Goal: Information Seeking & Learning: Learn about a topic

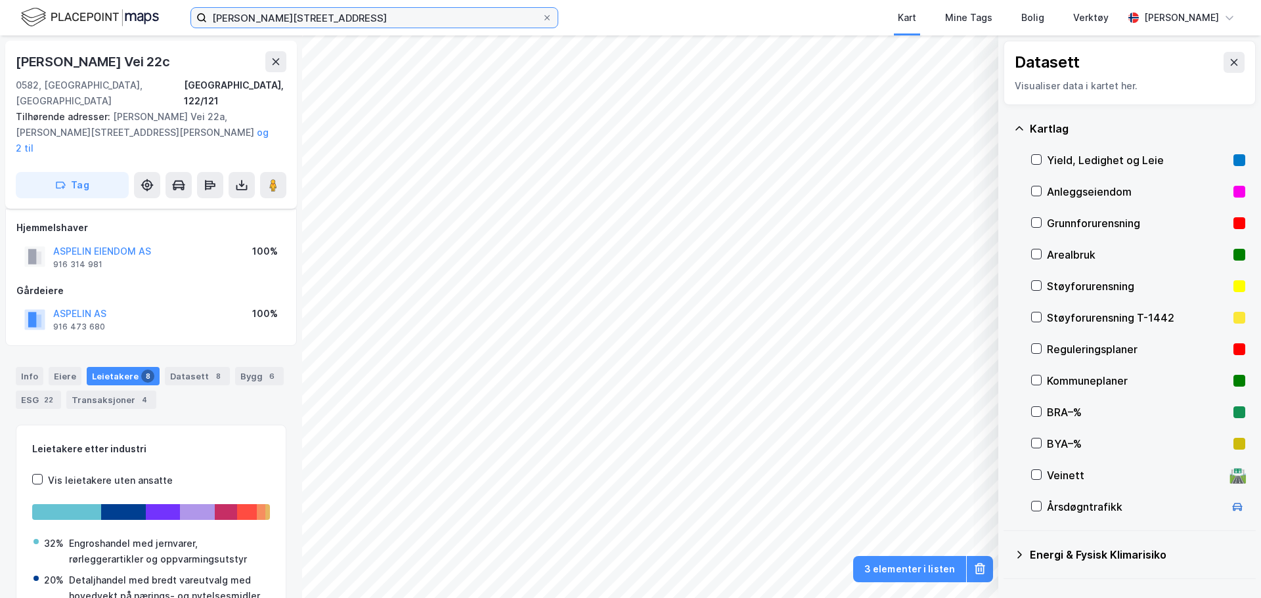
scroll to position [80, 0]
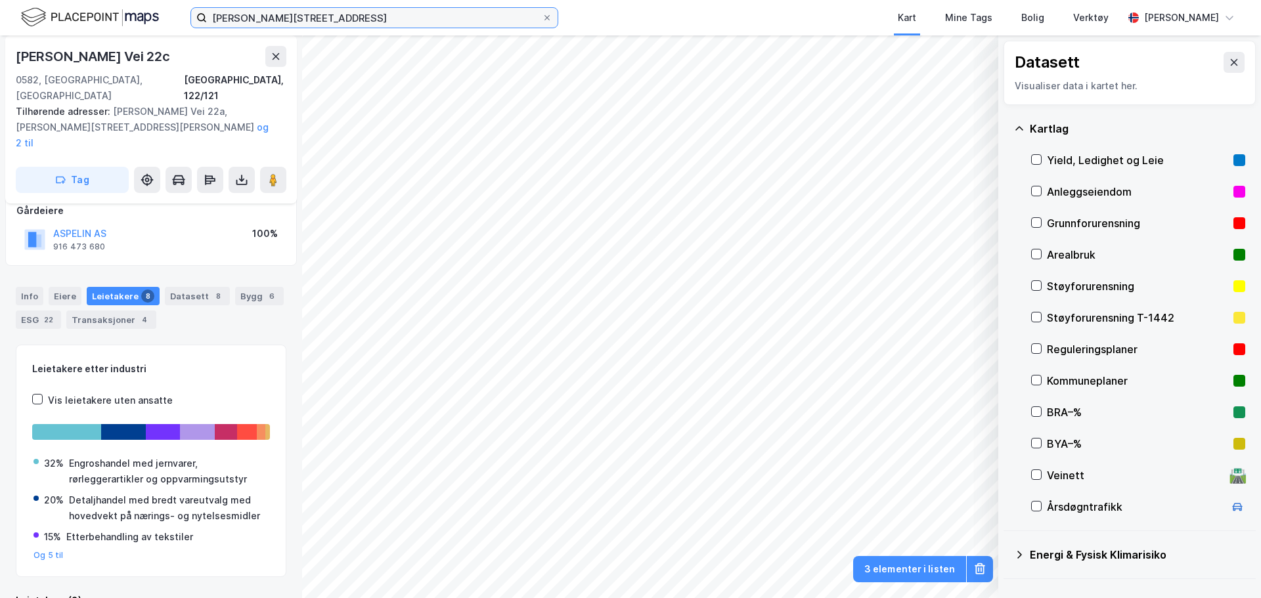
drag, startPoint x: 0, startPoint y: 0, endPoint x: 30, endPoint y: 9, distance: 31.6
click at [32, 9] on div "[PERSON_NAME] vei 22 Kart Mine Tags Bolig Verktøy [PERSON_NAME]" at bounding box center [630, 17] width 1261 height 35
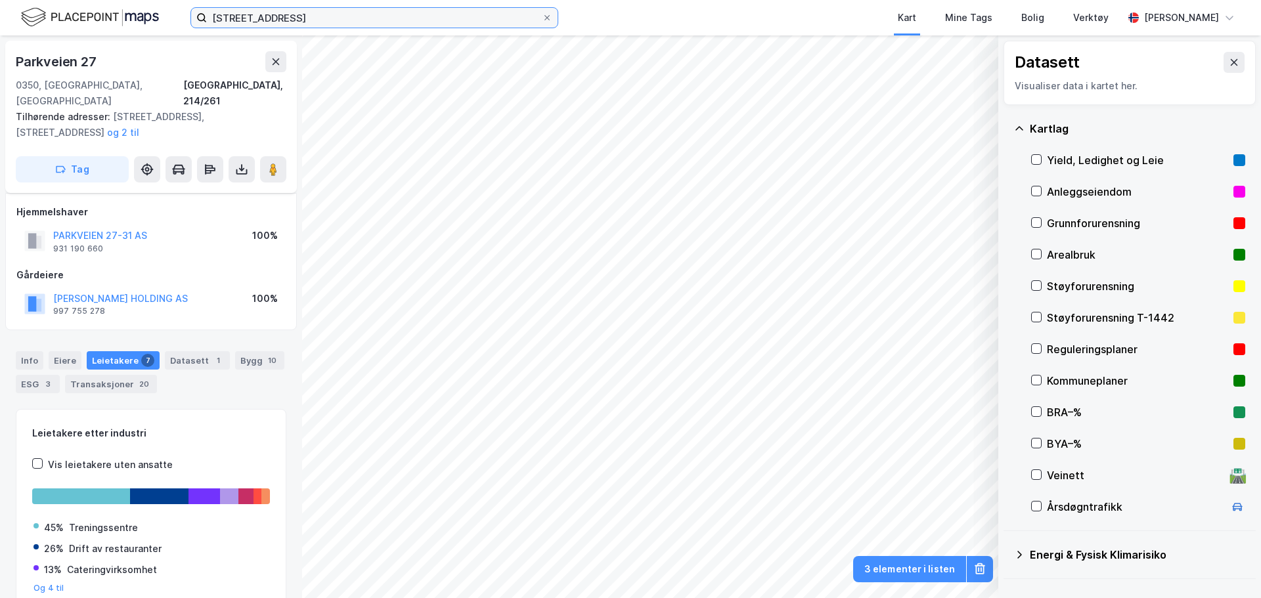
scroll to position [49, 0]
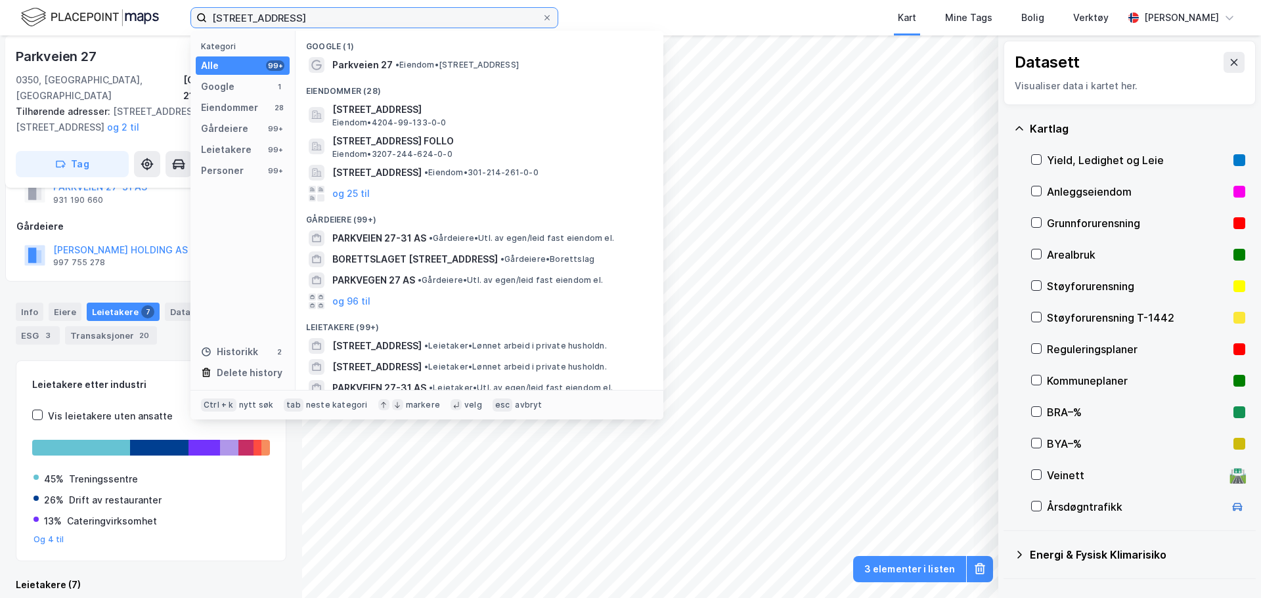
drag, startPoint x: 292, startPoint y: 17, endPoint x: 166, endPoint y: 7, distance: 125.9
click at [166, 7] on div "parkveien 27 Kategori Alle 99+ Google 1 Eiendommer 28 Gårdeiere 99+ Leietakere …" at bounding box center [630, 17] width 1261 height 35
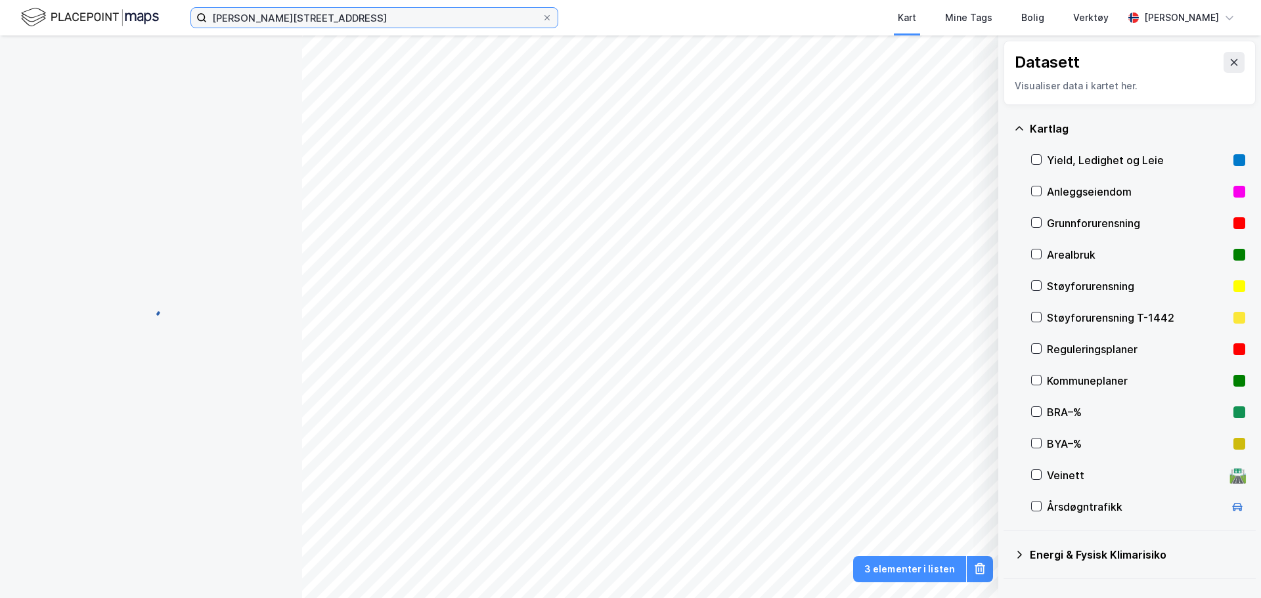
scroll to position [17, 0]
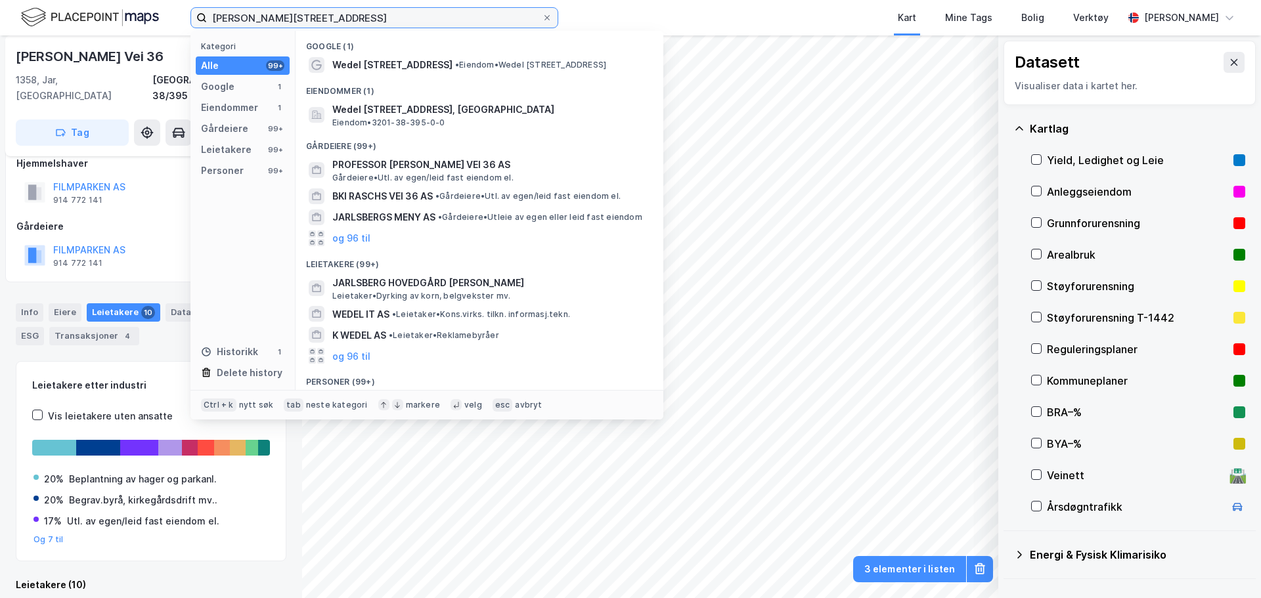
drag, startPoint x: 339, startPoint y: 22, endPoint x: 43, endPoint y: 9, distance: 296.5
click at [43, 9] on div "[PERSON_NAME] vei 36 Kategori Alle 99+ Google 1 Eiendommer 1 Gårdeiere 99+ Leie…" at bounding box center [630, 17] width 1261 height 35
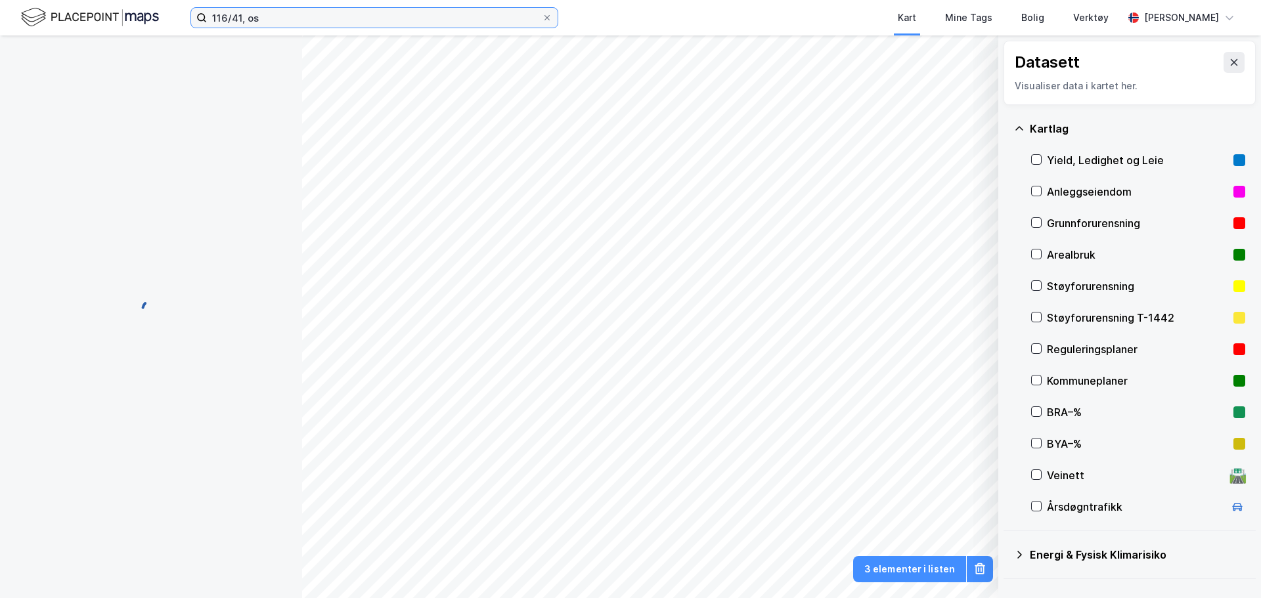
scroll to position [2, 0]
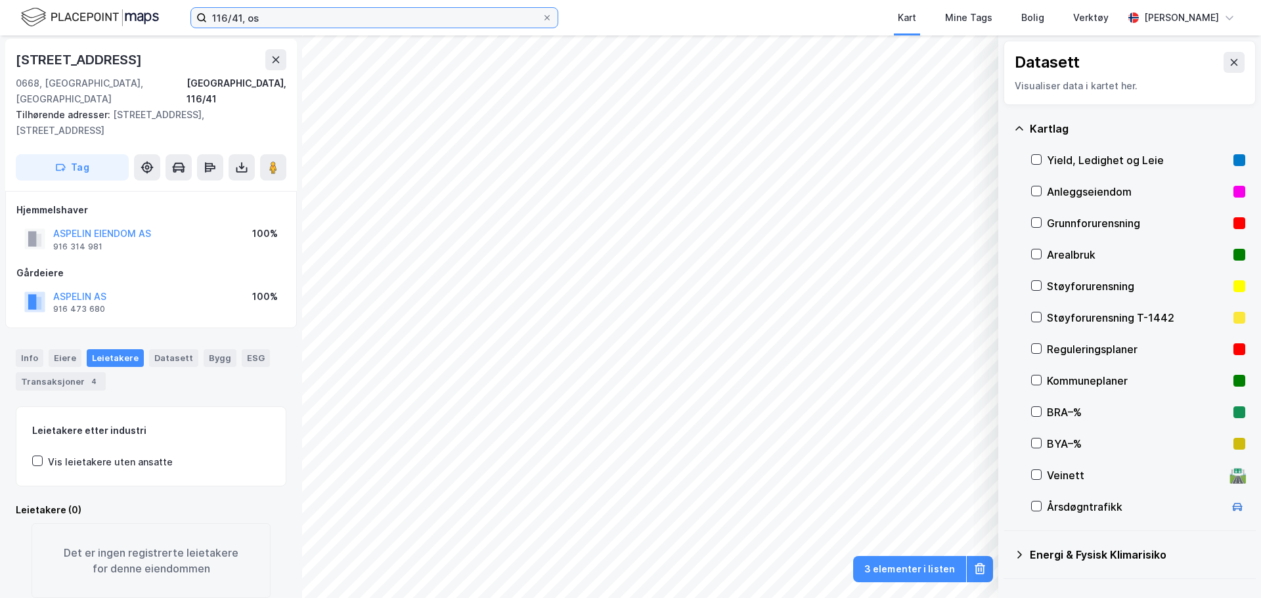
click at [459, 22] on input "116/41, os" at bounding box center [374, 18] width 335 height 20
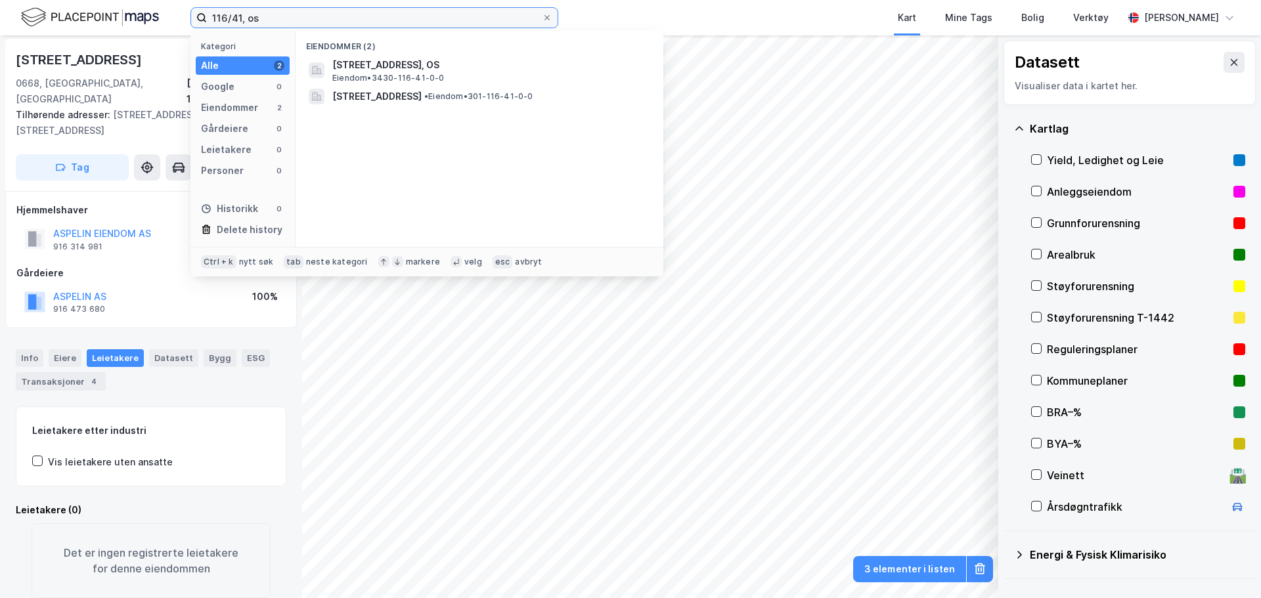
drag, startPoint x: 459, startPoint y: 22, endPoint x: 28, endPoint y: 17, distance: 431.6
click at [30, 17] on div "116/41, os Kategori Alle 2 Google 0 Eiendommer 2 Gårdeiere 0 Leietakere 0 Perso…" at bounding box center [630, 17] width 1261 height 35
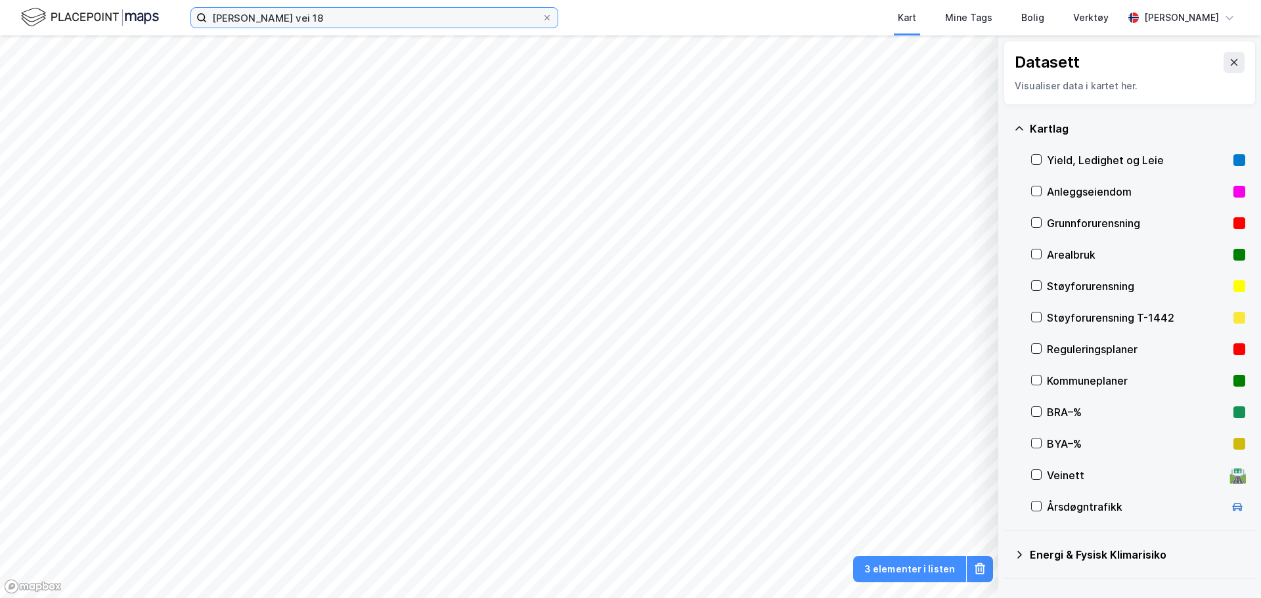
click at [330, 26] on input "[PERSON_NAME] vei 18" at bounding box center [374, 18] width 335 height 20
click at [329, 19] on input "[PERSON_NAME] vei 18" at bounding box center [374, 18] width 335 height 20
click at [312, 16] on input "[PERSON_NAME] vei 18" at bounding box center [374, 18] width 335 height 20
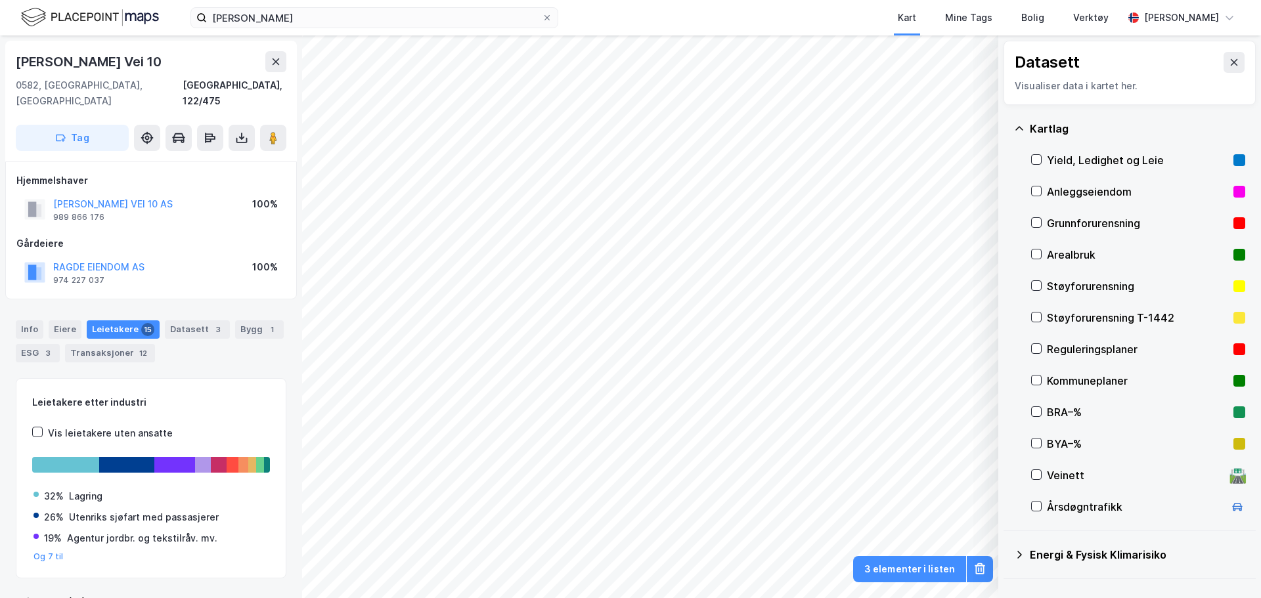
scroll to position [2, 0]
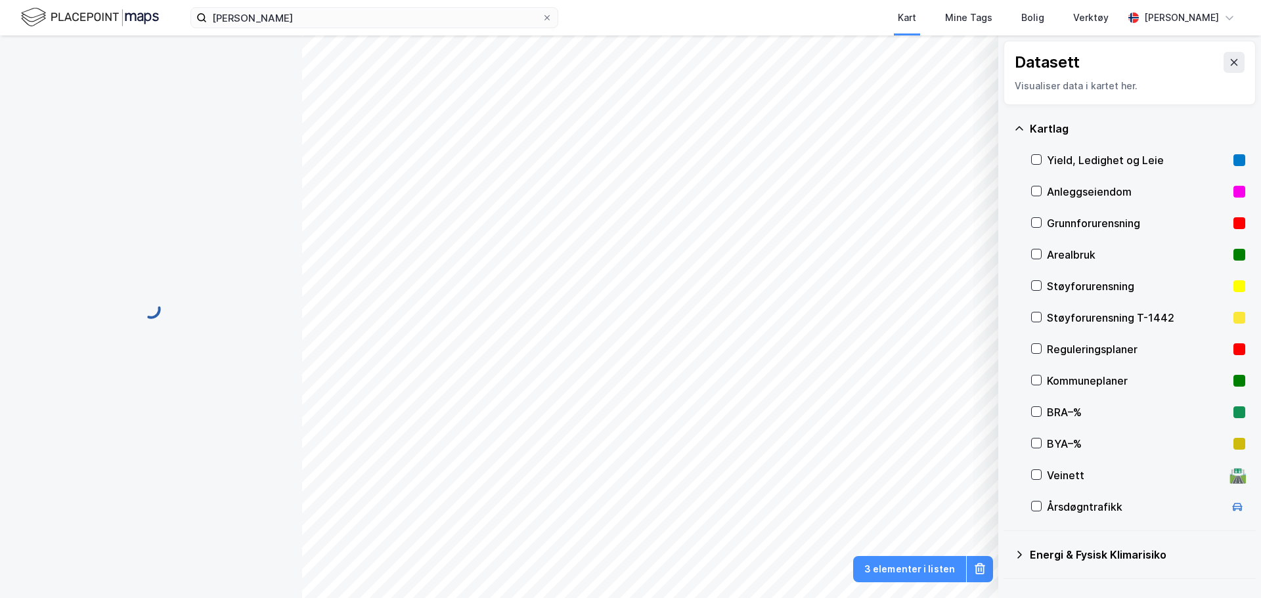
scroll to position [2, 0]
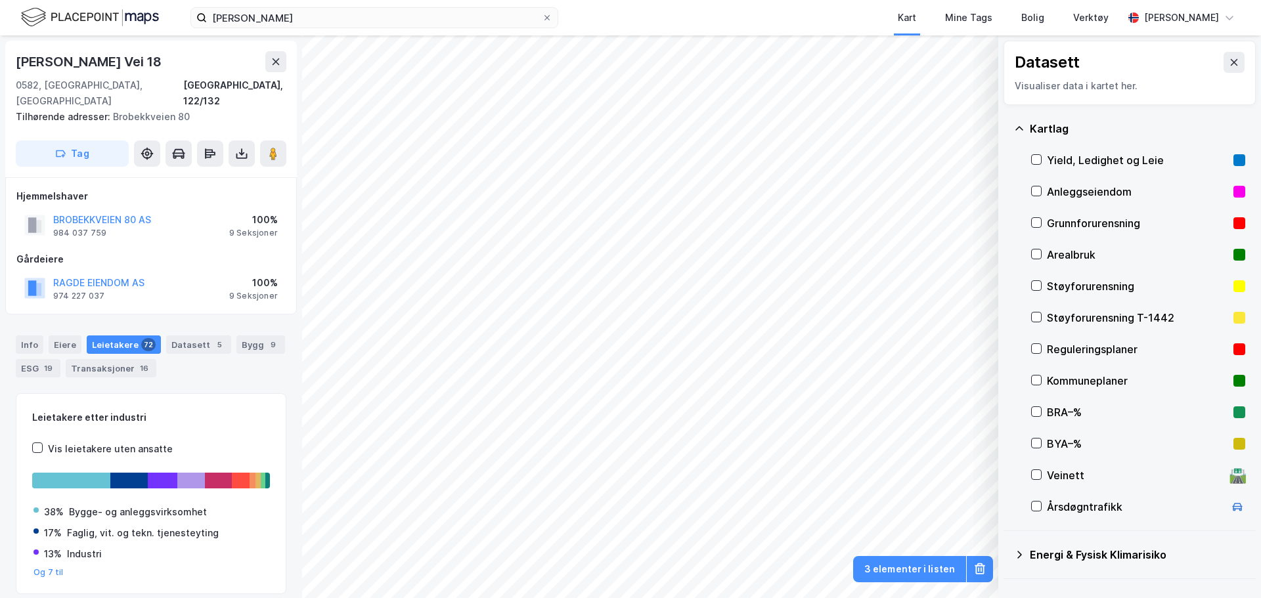
scroll to position [2, 0]
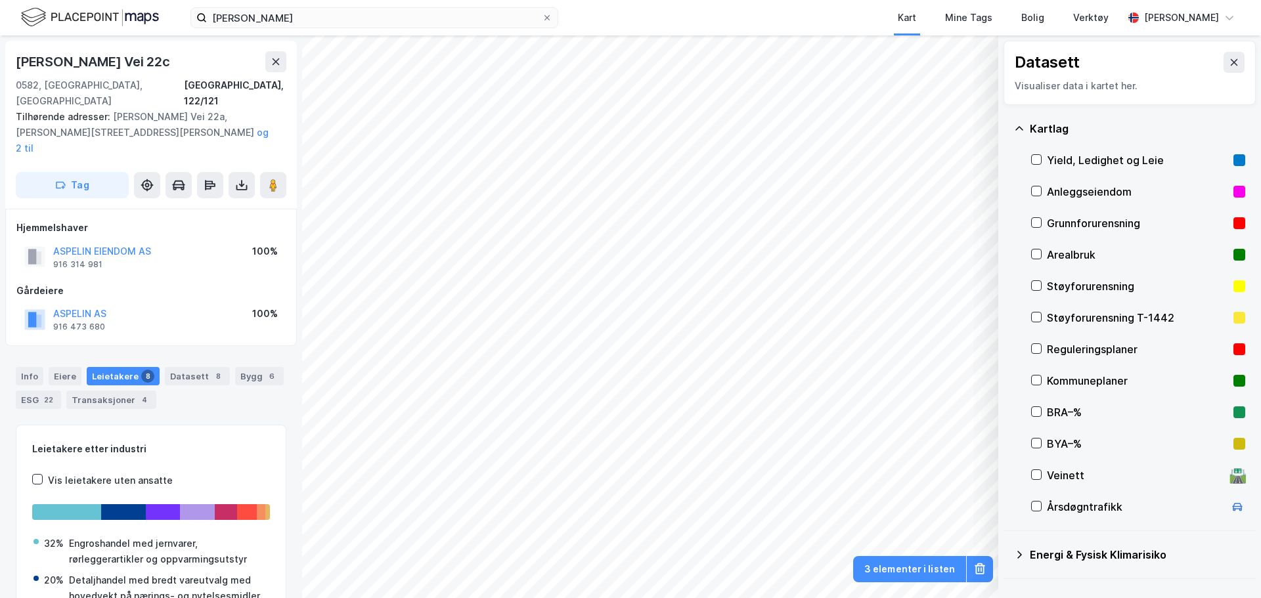
scroll to position [2, 0]
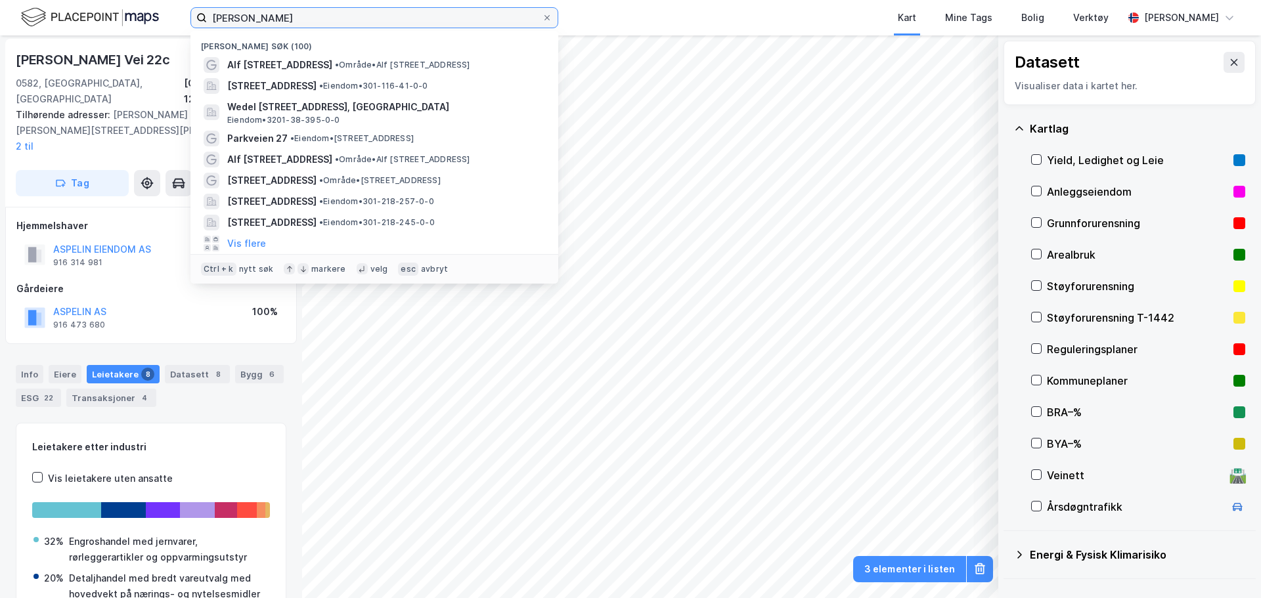
drag, startPoint x: 361, startPoint y: 15, endPoint x: 148, endPoint y: 3, distance: 212.5
click at [158, 3] on div "[PERSON_NAME] søk (100) [PERSON_NAME] vei 18 • Område • [PERSON_NAME][STREET_AD…" at bounding box center [630, 17] width 1261 height 35
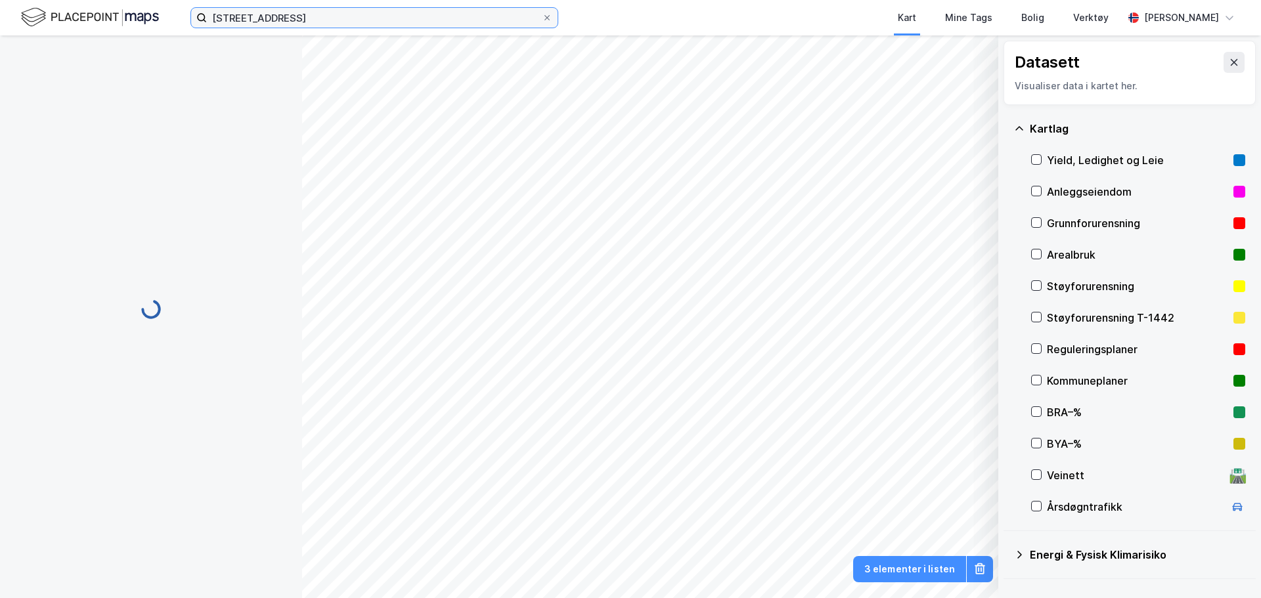
scroll to position [2, 0]
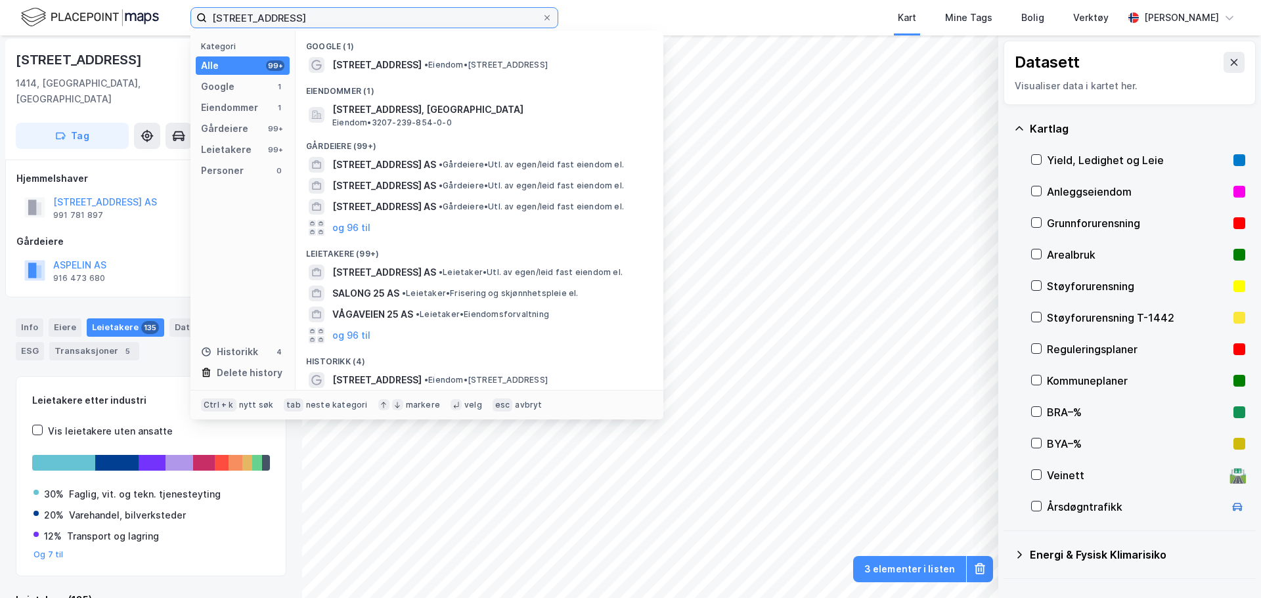
drag, startPoint x: 393, startPoint y: 9, endPoint x: 179, endPoint y: 6, distance: 213.5
click at [179, 6] on div "[STREET_ADDRESS] Kategori Alle 99+ Google 1 Eiendommer 1 Gårdeiere 99+ Leietake…" at bounding box center [630, 17] width 1261 height 35
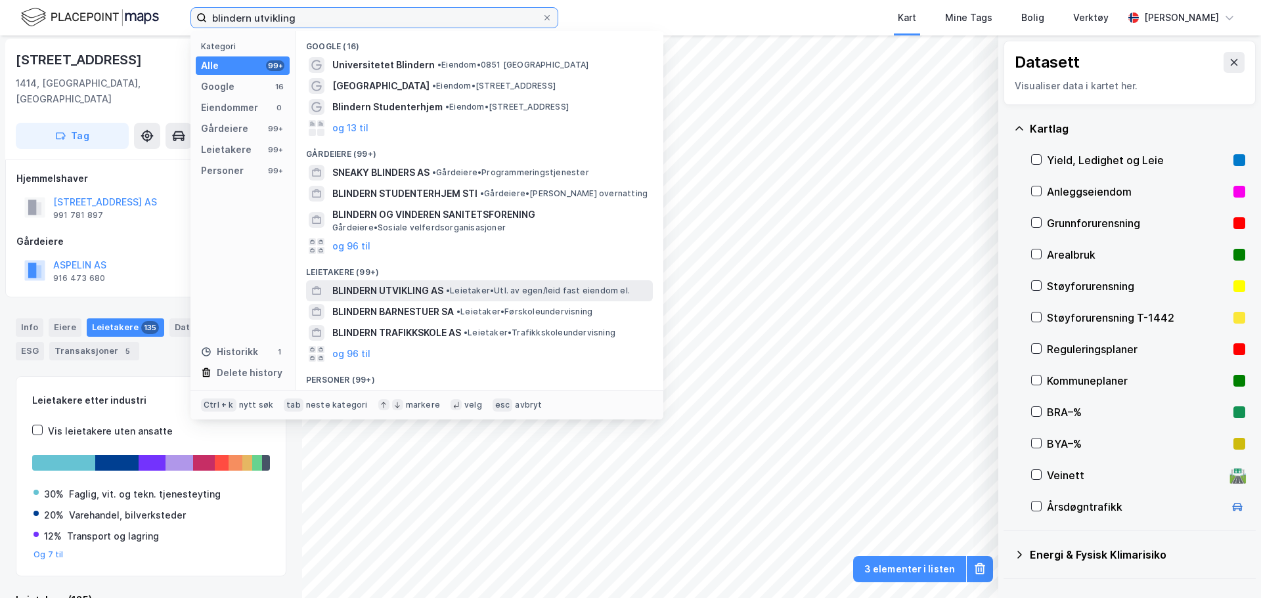
type input "blindern utvikling"
click at [485, 286] on span "• Leietaker • Utl. av egen/leid fast eiendom el." at bounding box center [538, 291] width 184 height 11
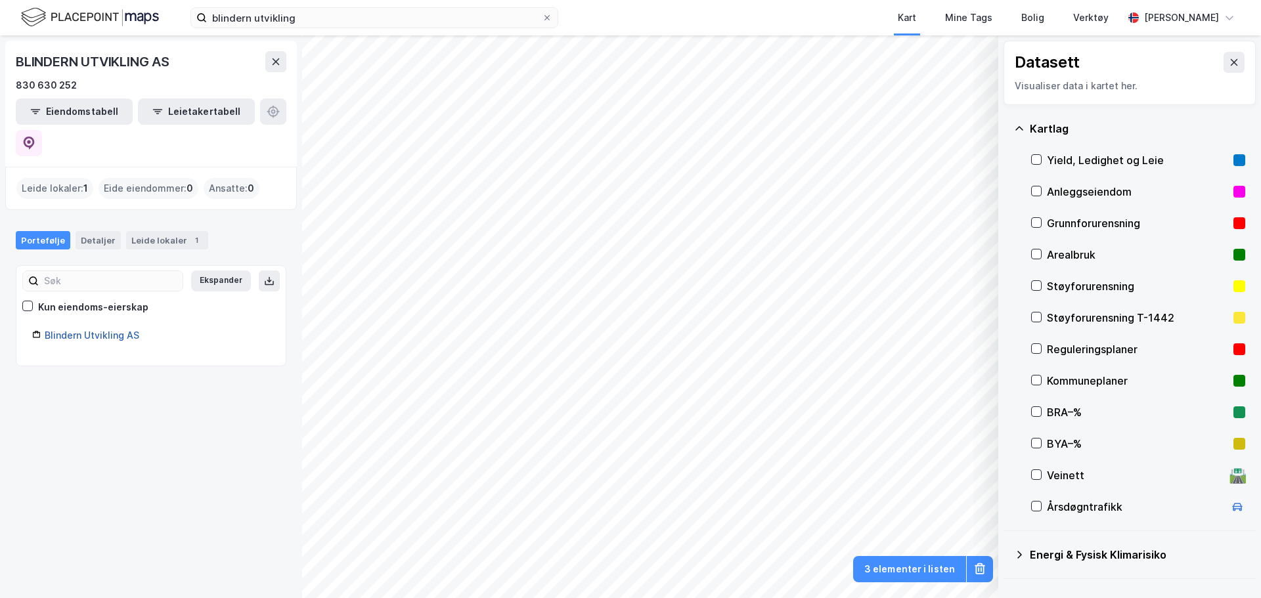
click at [72, 330] on link "Blindern Utvikling AS" at bounding box center [92, 335] width 95 height 11
